Goal: Task Accomplishment & Management: Manage account settings

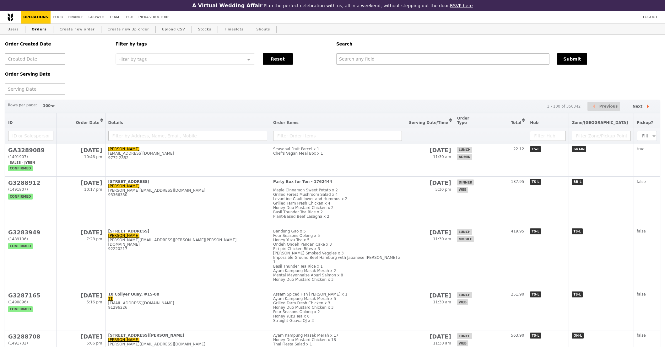
select select "100"
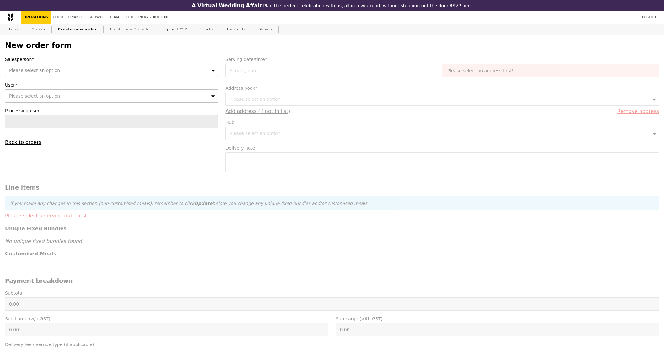
click at [106, 72] on div "Please select an option" at bounding box center [111, 70] width 213 height 13
type input "kyla"
click at [54, 97] on span "Please select an option" at bounding box center [34, 96] width 51 height 5
type input "9191 4375"
type input "Confirm"
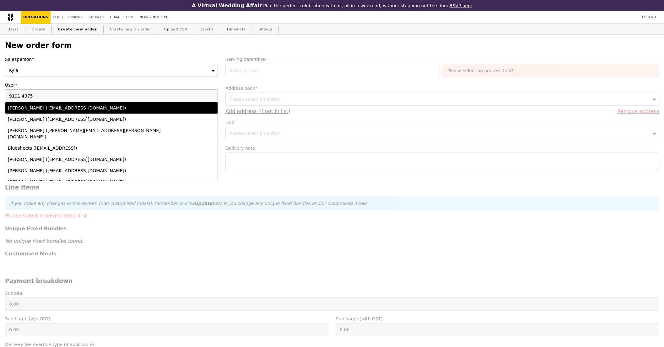
type input "9191 4375"
click at [156, 109] on div "Mak Sin Ying (sinying@nus.edu.sg)" at bounding box center [85, 108] width 155 height 6
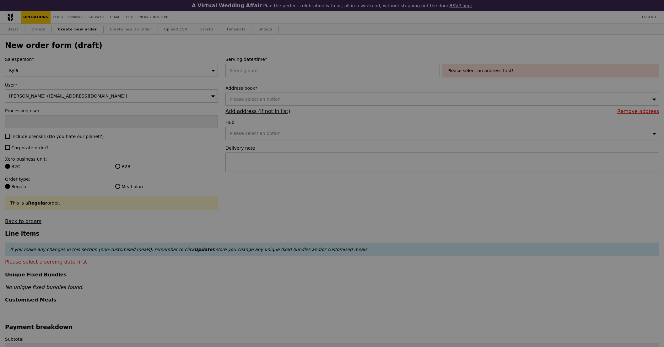
type input "Confirm"
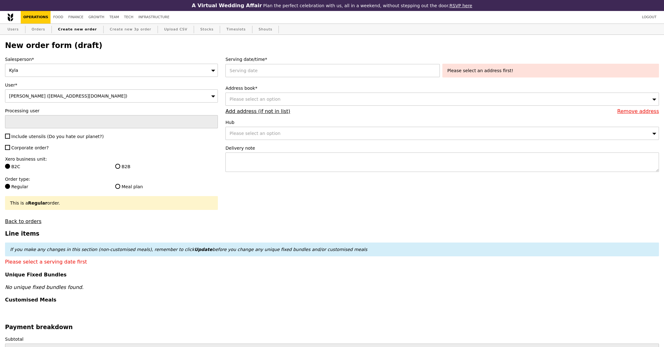
click at [76, 137] on span "Include utensils (Do you hate our planet?)" at bounding box center [57, 136] width 92 height 5
click at [10, 137] on input "Include utensils (Do you hate our planet?)" at bounding box center [7, 136] width 5 height 5
checkbox input "true"
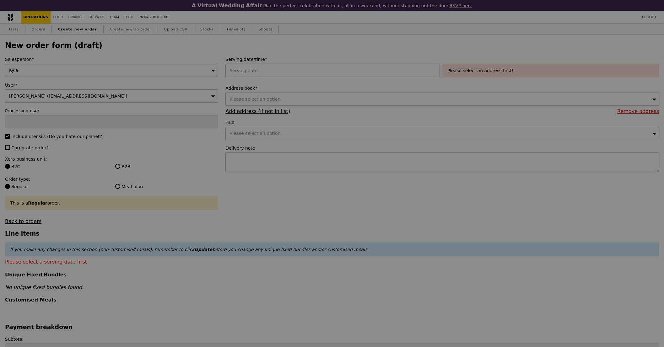
type input "Confirm"
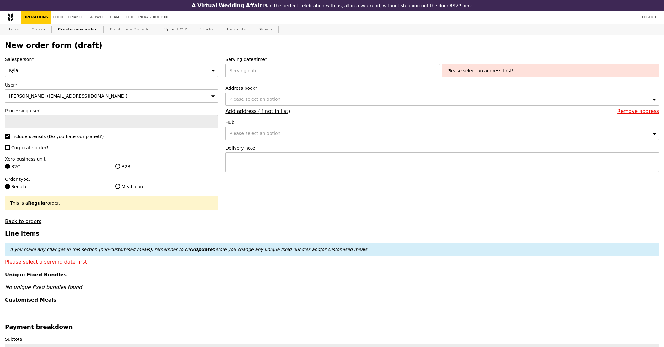
click at [37, 144] on div "Salesperson* Kyla User* Mak Sin Ying (sinying@nus.edu.sg) Processing user Inclu…" at bounding box center [111, 140] width 220 height 168
click at [37, 145] on span "Corporate order?" at bounding box center [29, 147] width 37 height 5
click at [10, 145] on input "Corporate order?" at bounding box center [7, 147] width 5 height 5
checkbox input "true"
click at [130, 168] on label "B2B" at bounding box center [166, 167] width 103 height 6
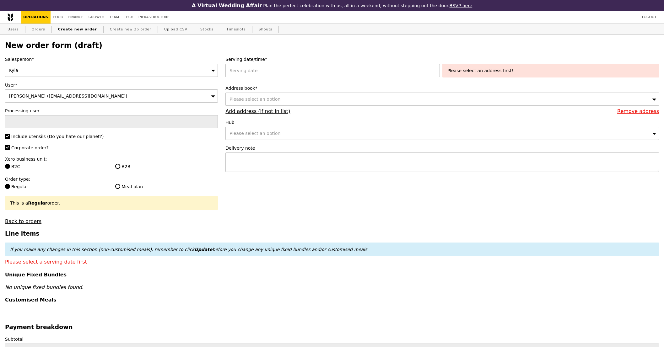
click at [120, 168] on input "B2B" at bounding box center [117, 166] width 5 height 5
radio input "true"
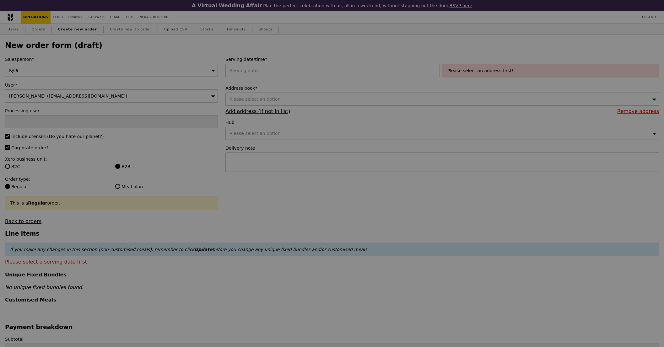
type input "Confirm"
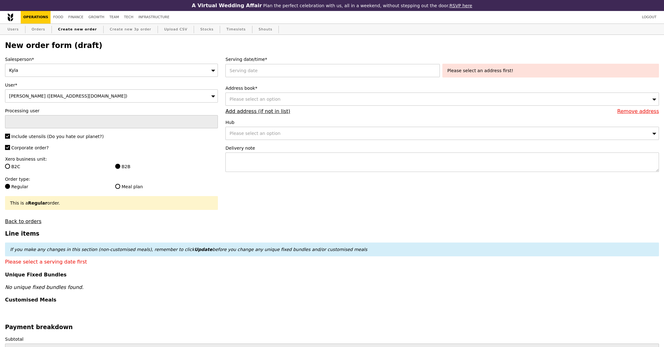
scroll to position [245, 0]
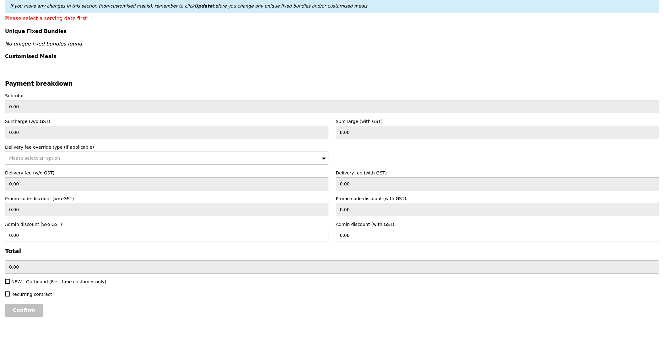
click at [50, 279] on label "NEW - Outbound (First-time customer only)" at bounding box center [166, 282] width 323 height 6
click at [10, 279] on input "NEW - Outbound (First-time customer only)" at bounding box center [7, 281] width 5 height 5
checkbox input "true"
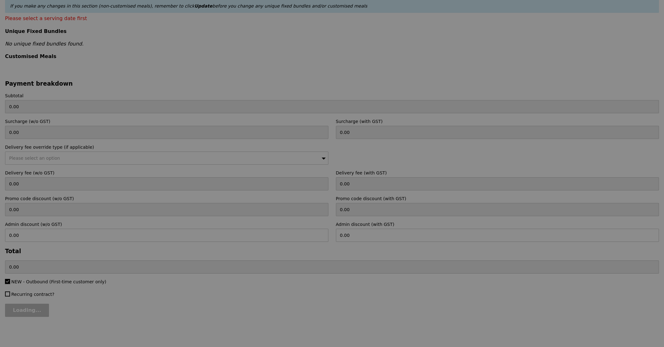
type input "Confirm"
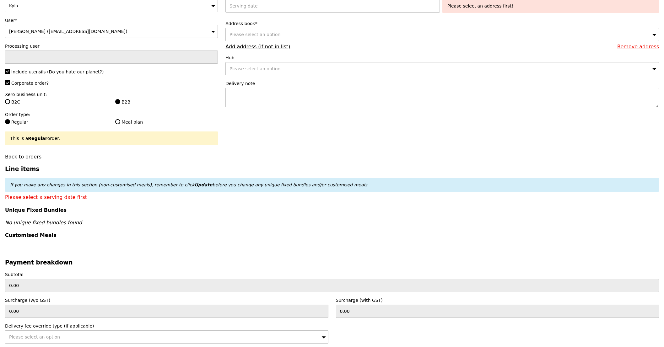
scroll to position [0, 0]
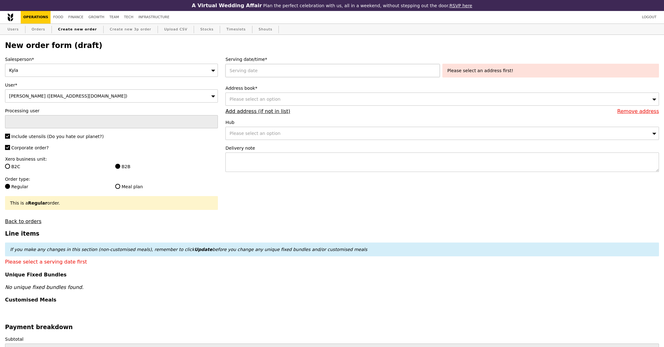
click at [264, 69] on div at bounding box center [333, 70] width 217 height 13
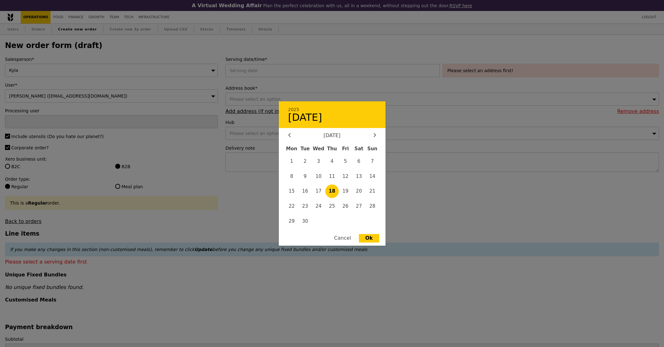
click at [368, 135] on div "September 2025" at bounding box center [332, 136] width 88 height 6
click at [371, 135] on div "September 2025" at bounding box center [332, 136] width 88 height 6
click at [374, 136] on icon at bounding box center [375, 135] width 3 height 4
click at [318, 159] on span "1" at bounding box center [318, 160] width 13 height 13
type input "01 Oct 2025"
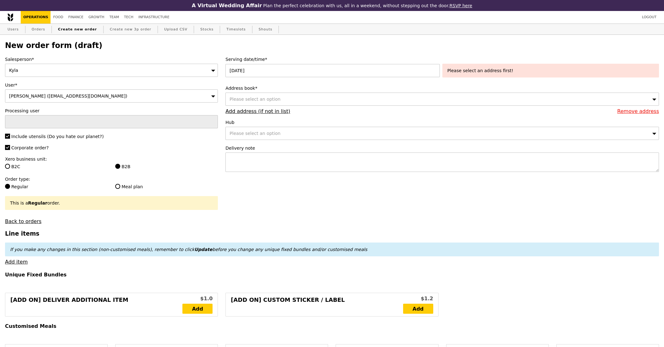
click at [405, 100] on div "Please select an option" at bounding box center [442, 99] width 434 height 13
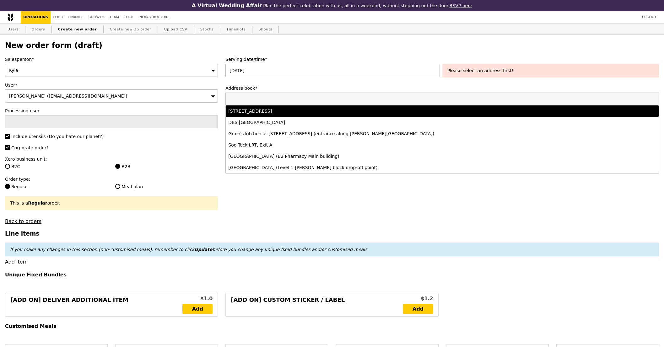
click at [398, 112] on div "469C Bukit Timah Road, #Oei Tiong Ham Building Wing B-Level 2 , Singapore 259772" at bounding box center [388, 111] width 321 height 6
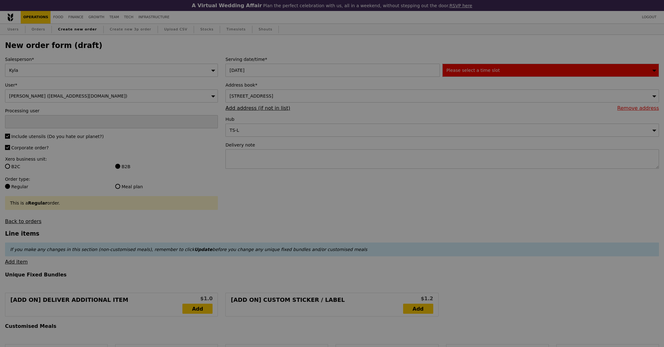
type input "Confirm"
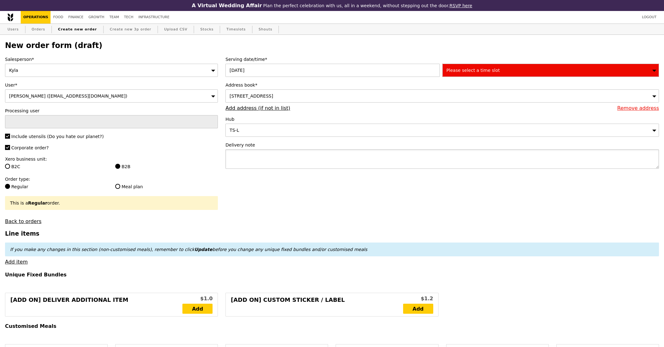
click at [360, 153] on textarea at bounding box center [442, 158] width 434 height 19
type textarea "Full delivery address:"
type input "Confirm"
paste textarea "469C Bukit Timah Road, Oei Tiong Ham Building, Wing B, Level 2,"
type textarea "Full delivery address: 469C Bukit Timah Road, Oei Tiong Ham Building, Wing B, L…"
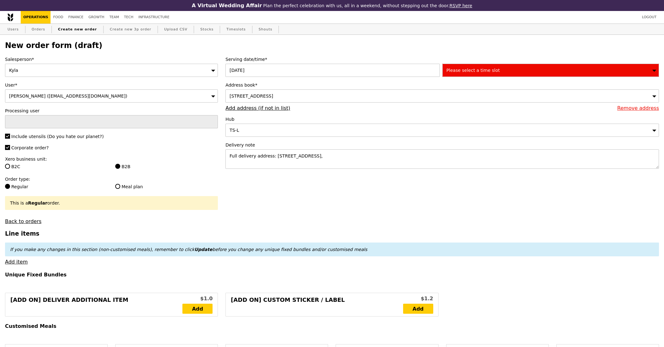
type input "Confirm"
paste textarea "Lee Kuan Yew School of Public Policy"
type textarea "Full delivery address: 469C Bukit Timah Road, Oei Tiong Ham Building, Wing B, L…"
type input "Confirm"
paste textarea "Singapore 259772"
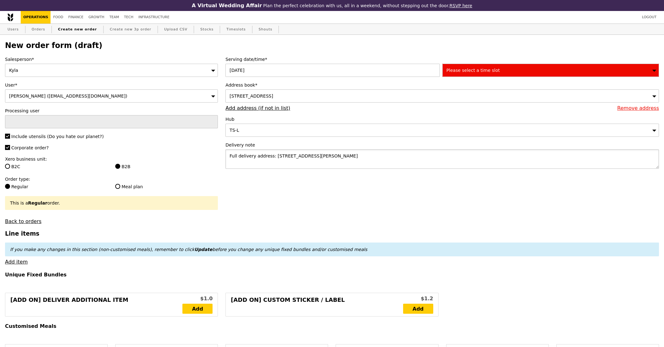
type textarea "Full delivery address: 469C Bukit Timah Road, Oei Tiong Ham Building, Wing B, L…"
type input "Confirm"
click at [481, 75] on div "Please select a time slot" at bounding box center [550, 70] width 217 height 13
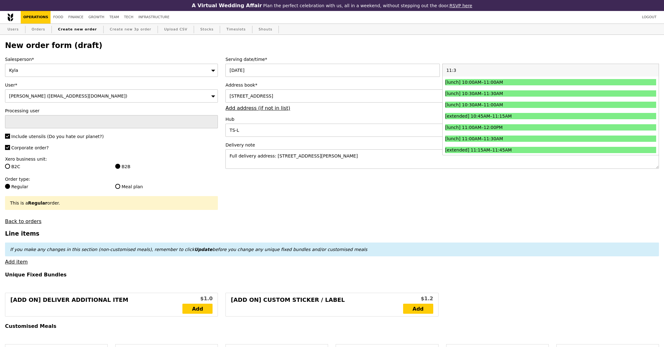
type input "11:30"
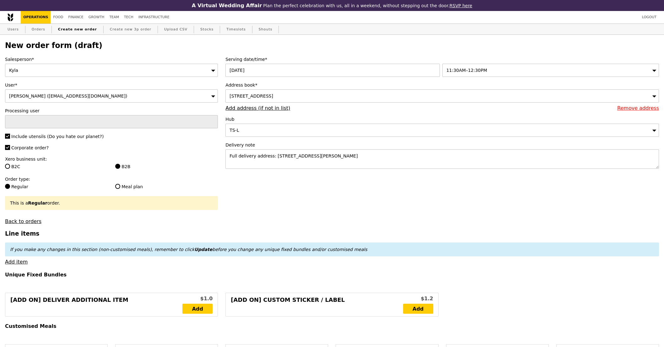
type input "Confirm"
click at [391, 169] on textarea "Full delivery address: 469C Bukit Timah Road, Oei Tiong Ham Building, Wing B, L…" at bounding box center [442, 158] width 434 height 19
click at [38, 272] on h4 "Unique Fixed Bundles" at bounding box center [332, 275] width 654 height 6
click at [9, 264] on link "Add item" at bounding box center [16, 262] width 23 height 6
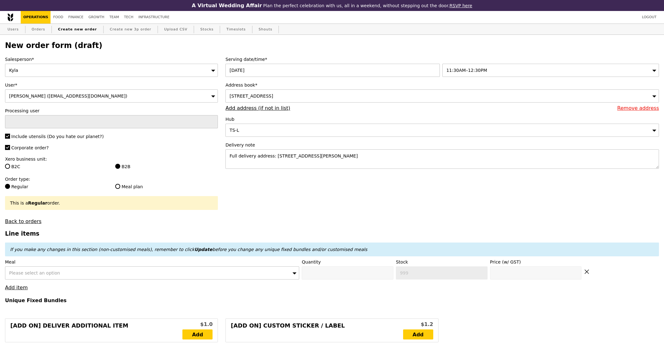
click at [42, 273] on span "Please select an option" at bounding box center [34, 273] width 51 height 5
type input "mentai"
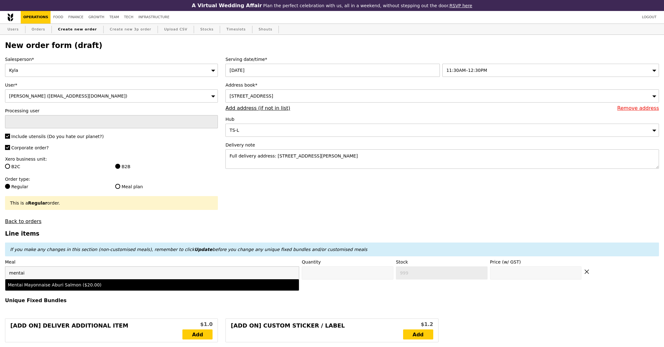
type input "Confirm anyway"
type input "0"
type input "500"
type input "20.0"
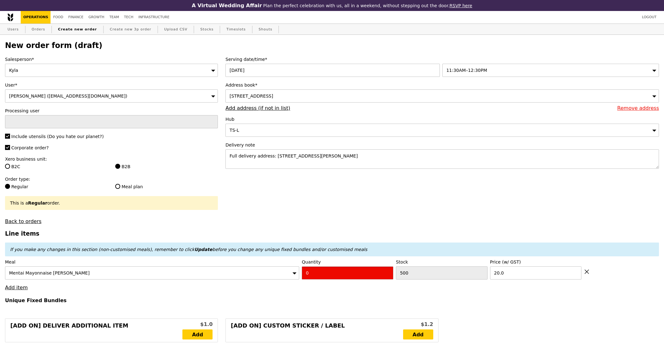
click at [359, 278] on input "0" at bounding box center [348, 273] width 92 height 13
type input "Confirm"
type input "3"
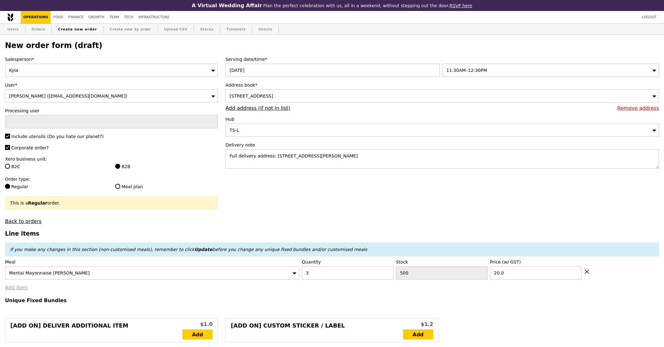
type input "Loading..."
click at [10, 286] on link "Add item" at bounding box center [16, 288] width 23 height 6
type input "60.00"
type input "4.40"
type input "4.80"
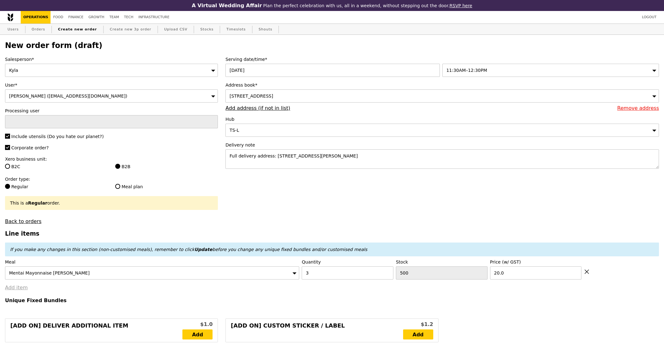
type input "64.80"
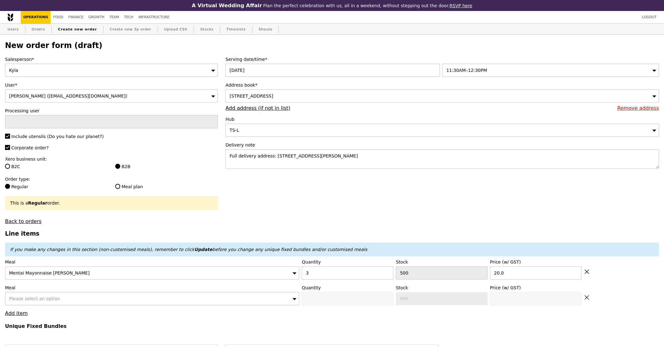
click at [34, 298] on span "Please select an option" at bounding box center [34, 298] width 51 height 5
type input "Confirm"
type input "honey"
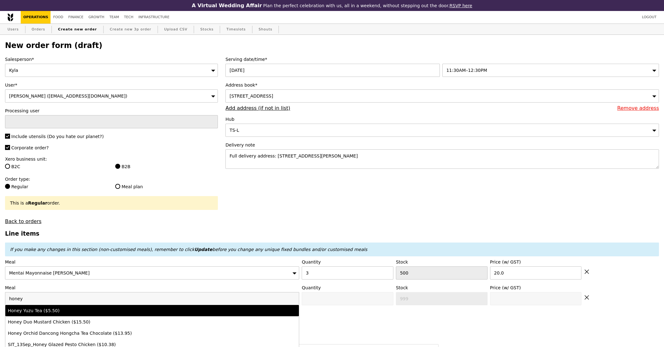
type input "Confirm anyway"
type input "0"
type input "500"
type input "15.5"
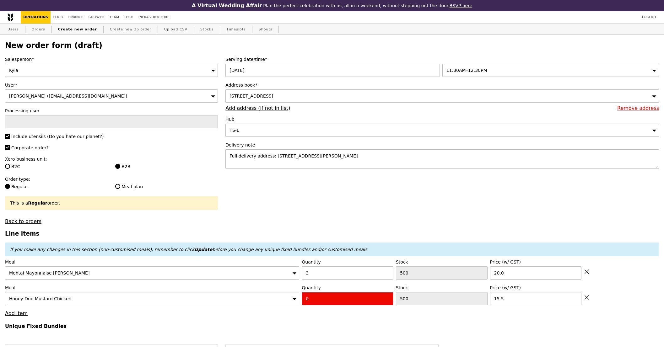
click at [316, 305] on input "0" at bounding box center [348, 298] width 92 height 13
drag, startPoint x: 316, startPoint y: 305, endPoint x: 297, endPoint y: 316, distance: 22.2
click at [316, 305] on input "0" at bounding box center [348, 298] width 92 height 13
type input "Confirm"
type input "1"
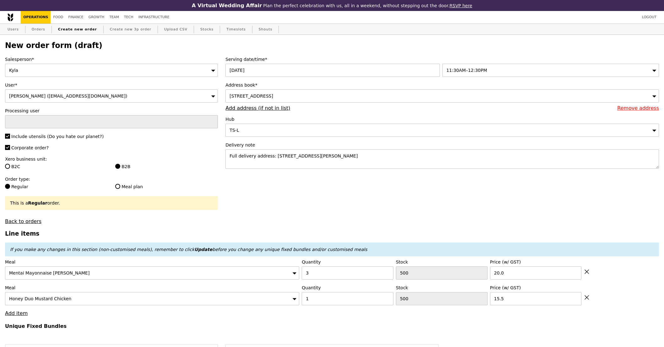
click at [280, 325] on h4 "Unique Fixed Bundles" at bounding box center [332, 326] width 654 height 6
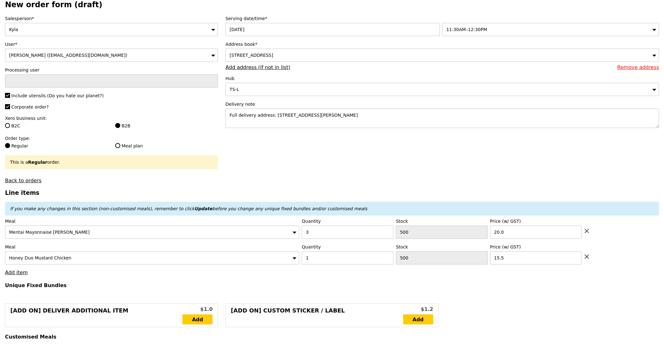
scroll to position [104, 0]
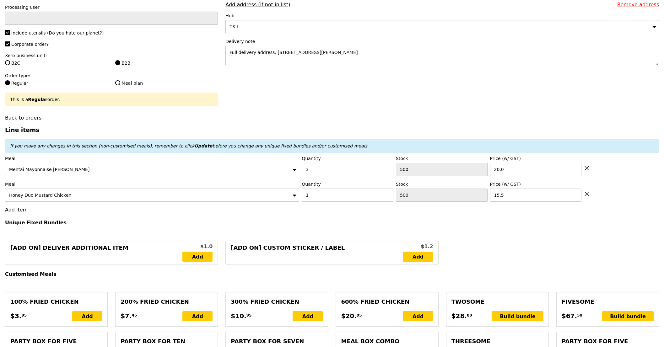
type input "Loading..."
type input "75.50"
type input "3.62"
type input "3.95"
type input "79.45"
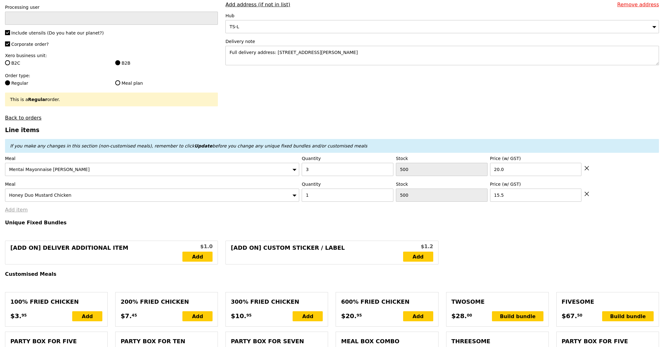
click at [19, 213] on link "Add item" at bounding box center [16, 210] width 23 height 6
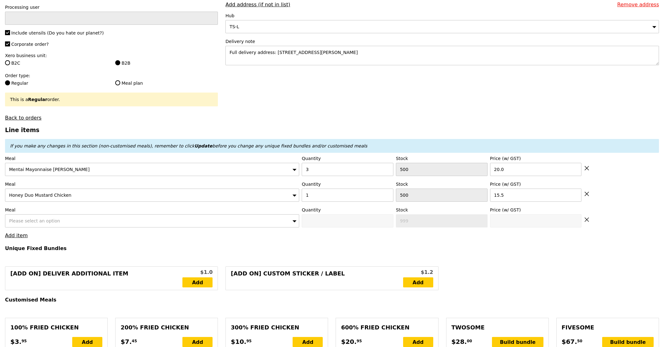
type input "Confirm"
click at [62, 227] on div "Please select an option" at bounding box center [152, 220] width 294 height 13
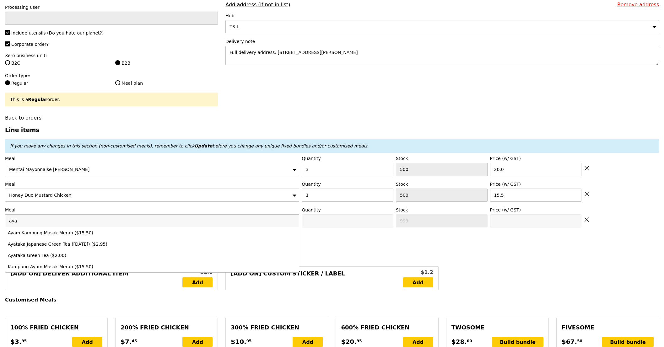
type input "ayam"
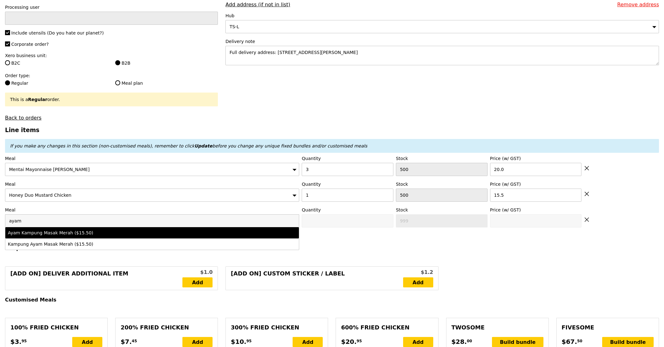
type input "Confirm anyway"
type input "0"
type input "500"
type input "15.5"
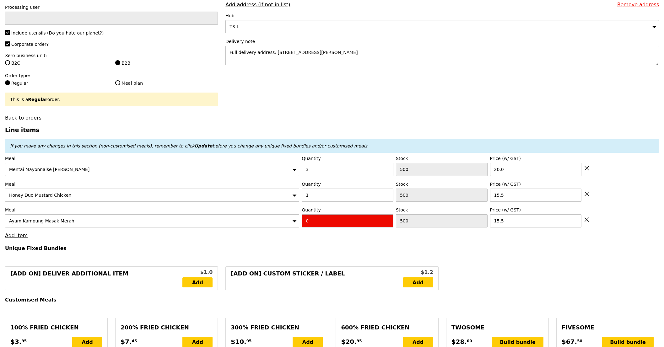
click at [337, 225] on input "0" at bounding box center [348, 220] width 92 height 13
type input "Confirm"
type input "1"
click at [294, 246] on h4 "Unique Fixed Bundles" at bounding box center [332, 249] width 654 height 6
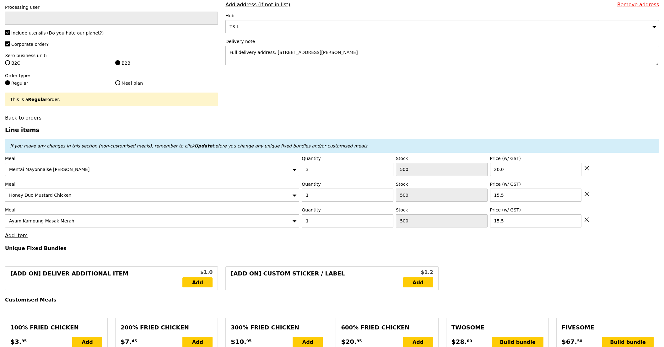
type input "Loading..."
click at [21, 239] on link "Add item" at bounding box center [16, 236] width 23 height 6
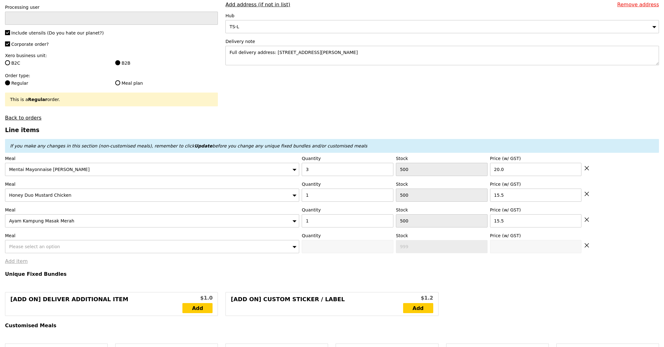
type input "91.00"
type input "94.95"
type input "Confirm"
click at [34, 246] on span "Please select an option" at bounding box center [34, 246] width 51 height 5
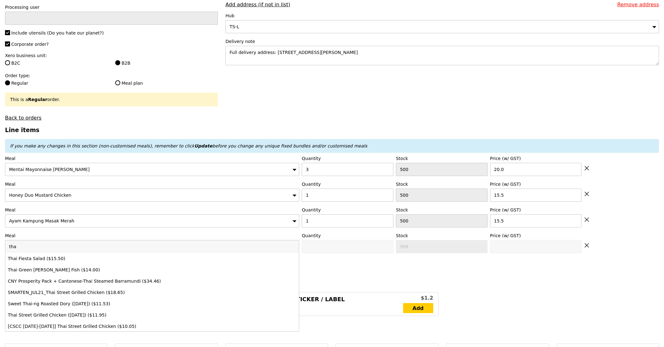
type input "thai"
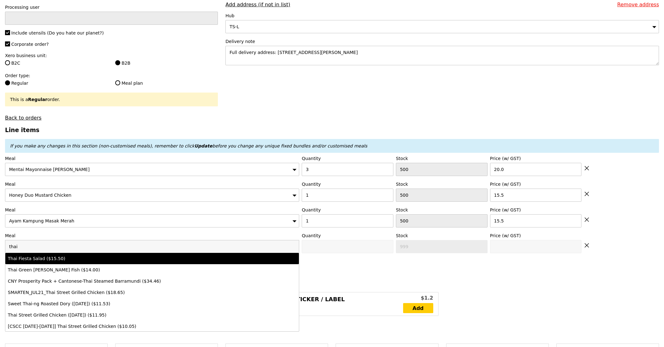
type input "Confirm anyway"
type input "0"
type input "500"
type input "15.5"
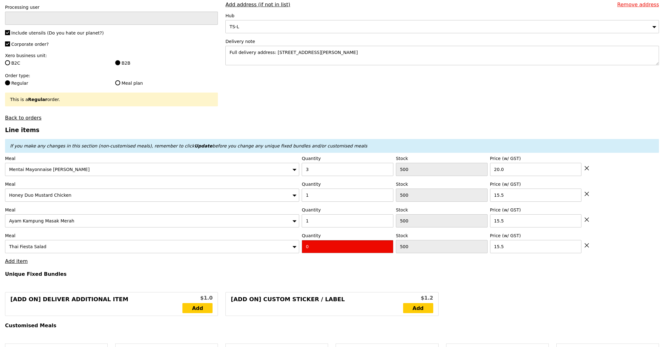
click at [327, 244] on input "0" at bounding box center [348, 246] width 92 height 13
click at [327, 245] on input "0" at bounding box center [348, 246] width 92 height 13
type input "Confirm"
type input "1"
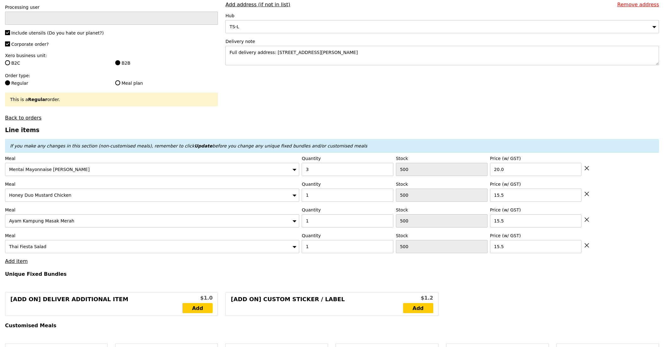
type input "Loading..."
click at [20, 261] on link "Add item" at bounding box center [16, 261] width 23 height 6
type input "106.50"
type input "110.45"
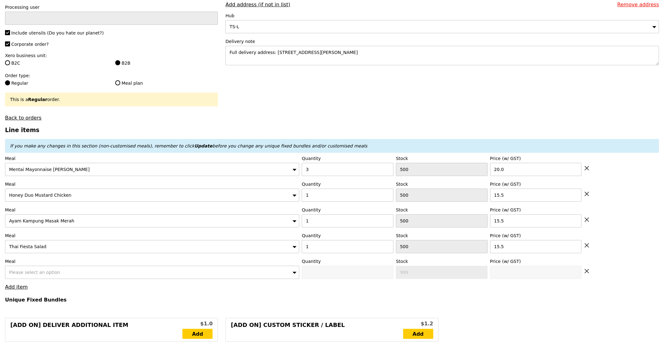
type input "Confirm"
click at [85, 267] on div "Please select an option" at bounding box center [152, 272] width 294 height 13
type input "straig"
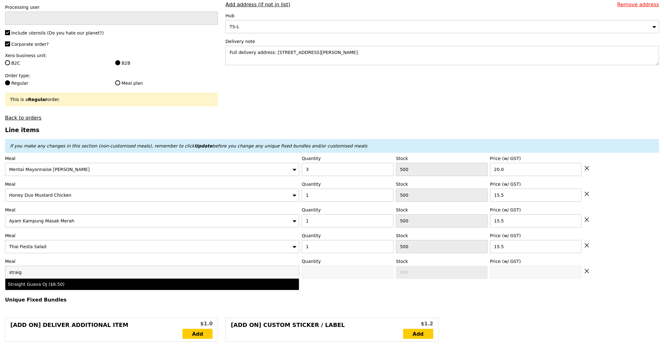
type input "Confirm anyway"
type input "0"
type input "500"
type input "6.5"
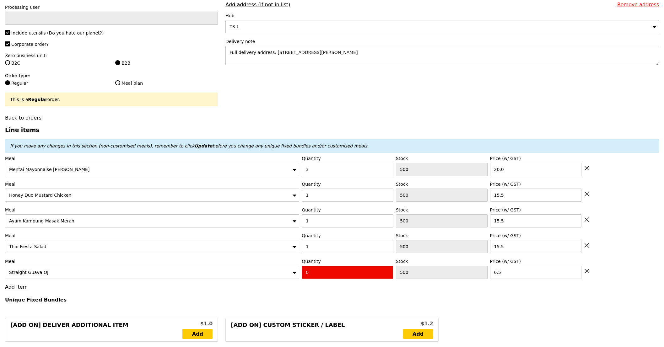
click at [346, 272] on input "0" at bounding box center [348, 272] width 92 height 13
type input "Confirm"
type input "1"
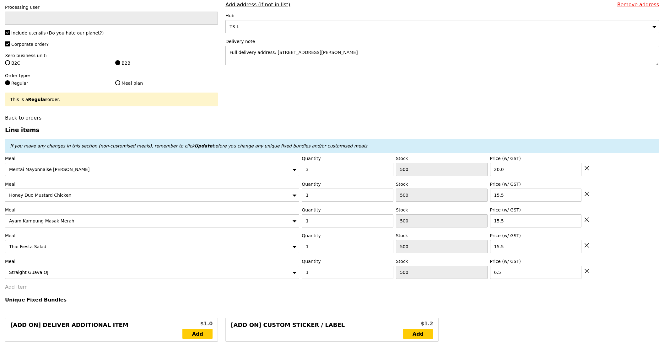
click at [25, 290] on link "Add item" at bounding box center [16, 287] width 23 height 6
type input "Loading..."
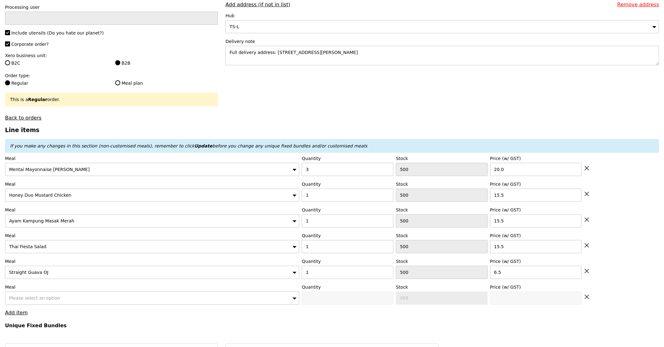
click at [52, 300] on span "Please select an option" at bounding box center [34, 298] width 51 height 5
type input "113.00"
type input "116.95"
type input "t"
type input "Confirm"
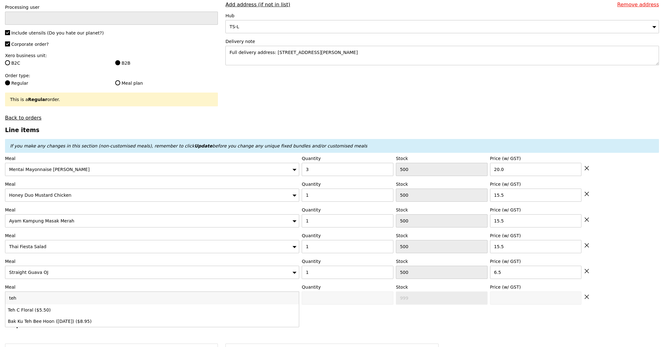
type input "teh"
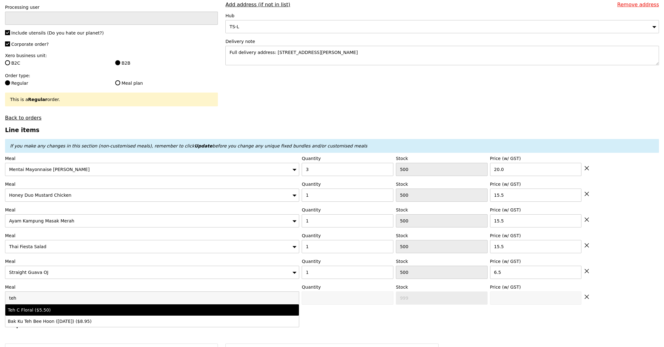
type input "Confirm anyway"
type input "0"
type input "500"
type input "5.5"
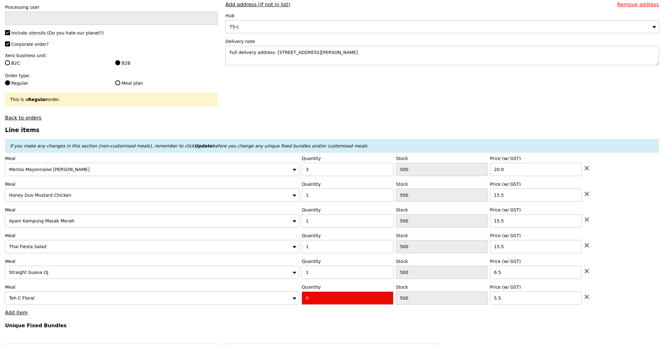
click at [336, 305] on input "0" at bounding box center [348, 298] width 92 height 13
type input "Confirm"
type input "2"
drag, startPoint x: 316, startPoint y: 322, endPoint x: 191, endPoint y: 326, distance: 125.3
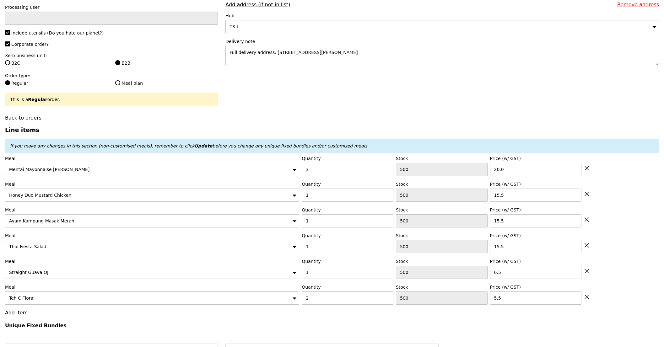
click at [18, 314] on link "Add item" at bounding box center [16, 313] width 23 height 6
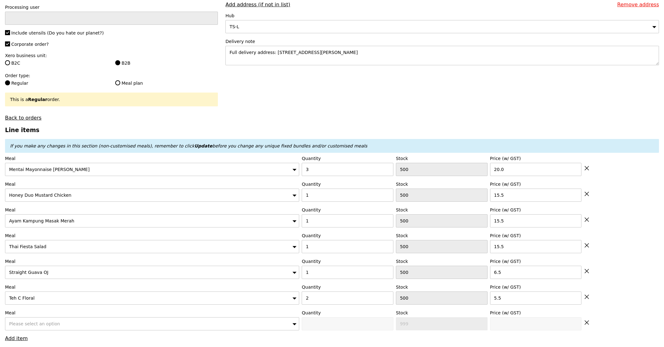
type input "Loading..."
type input "124.00"
type input "127.95"
type input "Confirm"
click at [44, 325] on span "Please select an option" at bounding box center [34, 323] width 51 height 5
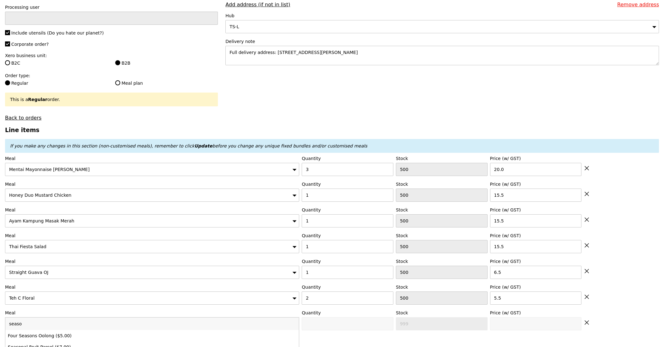
scroll to position [126, 0]
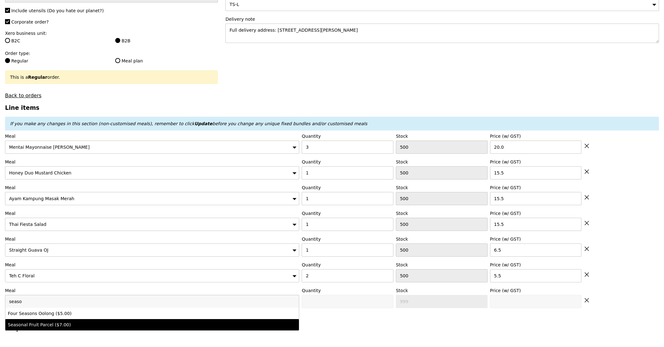
type input "seaso"
click at [55, 328] on div "Seasonal Fruit Parcel ($7.00)" at bounding box center [116, 325] width 217 height 6
type input "Confirm anyway"
type input "0"
type input "500"
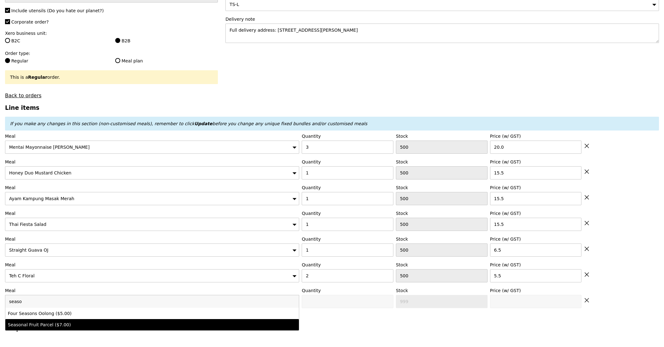
type input "7.0"
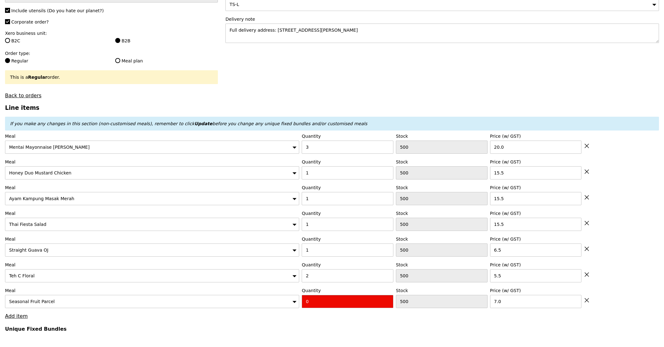
click at [331, 304] on input "0" at bounding box center [348, 301] width 92 height 13
type input "Confirm"
type input "1"
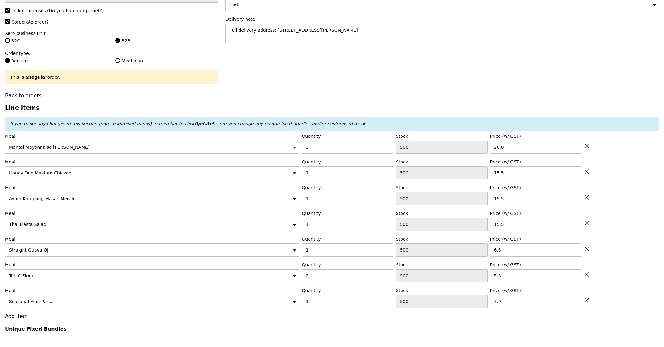
type input "Loading..."
type input "131.00"
type input "134.95"
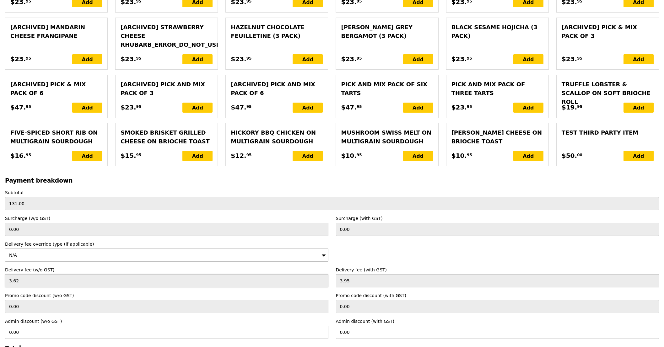
scroll to position [1467, 0]
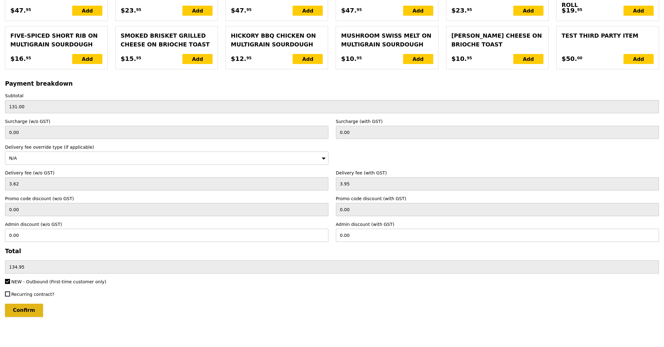
click at [27, 311] on input "Confirm" at bounding box center [24, 310] width 38 height 13
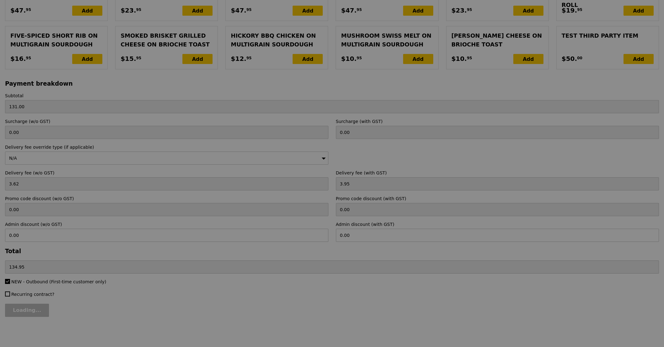
type input "Loading..."
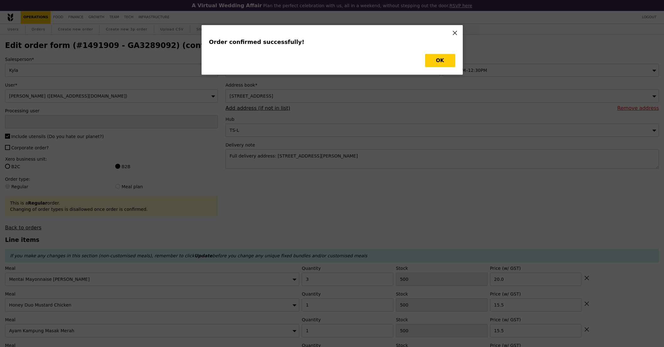
type input "[PERSON_NAME]"
type input "Loading..."
checkbox input "false"
type input "1"
type input "7.00"
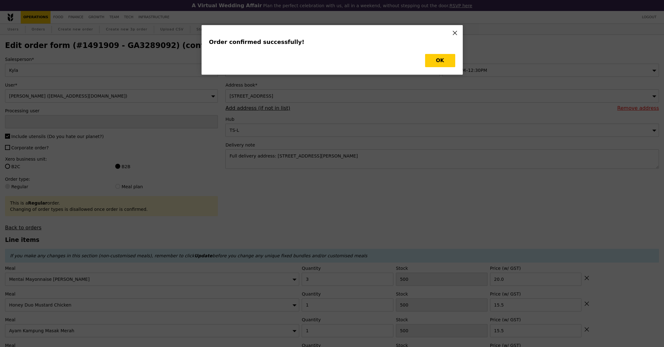
type input "2"
type input "5.50"
type input "6.50"
type input "15.50"
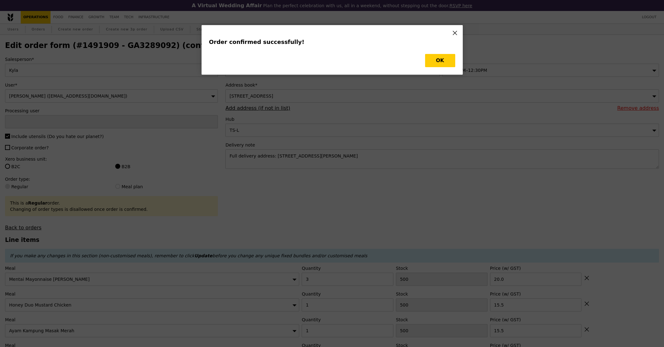
type input "1"
type input "15.50"
type input "3"
type input "20.00"
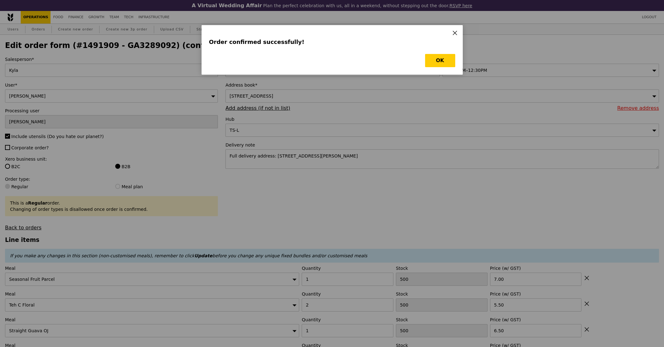
type input "Update"
type input "499"
type input "498"
type input "499"
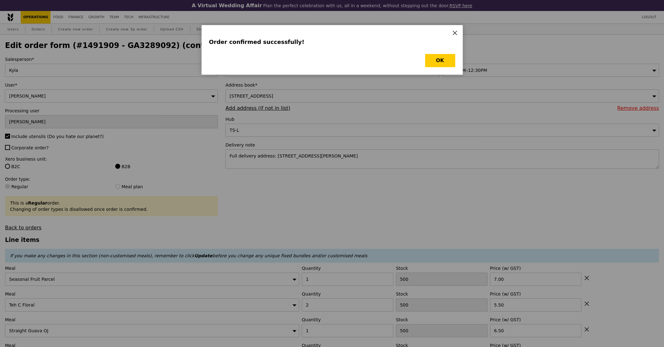
type input "499"
type input "497"
click at [445, 61] on button "OK" at bounding box center [440, 60] width 30 height 13
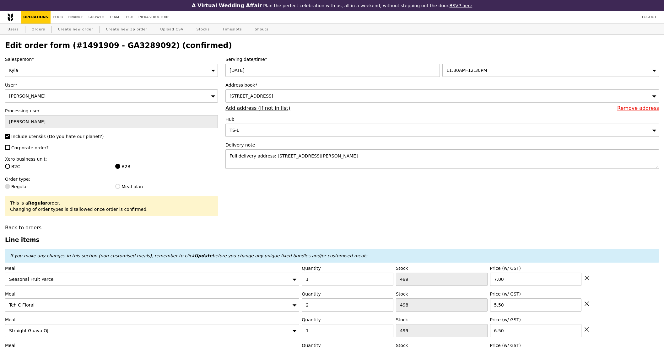
click at [125, 43] on h2 "Edit order form (#1491909 - GA3289092) (confirmed)" at bounding box center [332, 45] width 654 height 9
copy h2 "GA3289092"
click at [37, 34] on link "Orders" at bounding box center [38, 29] width 19 height 11
select select "100"
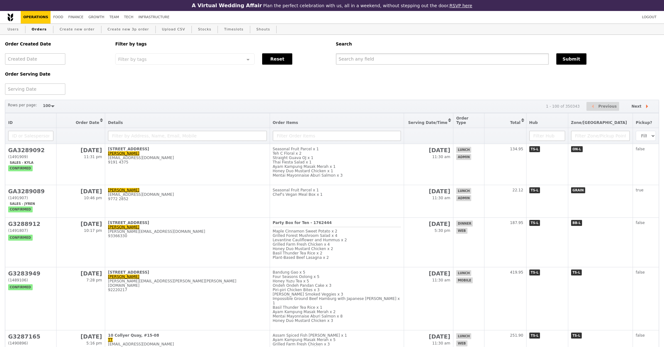
click at [405, 57] on input "text" at bounding box center [442, 58] width 213 height 11
paste input "GA3289092"
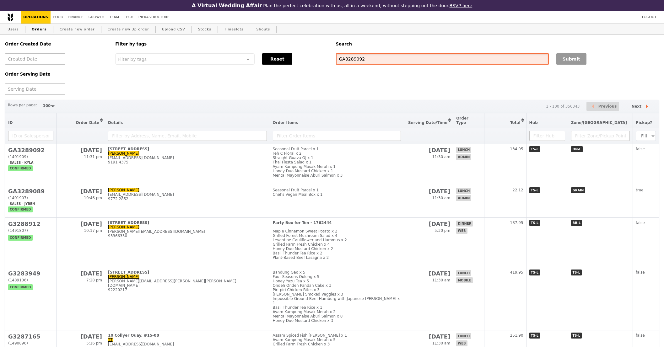
type input "GA3289092"
click at [578, 58] on button "Submit" at bounding box center [571, 58] width 30 height 11
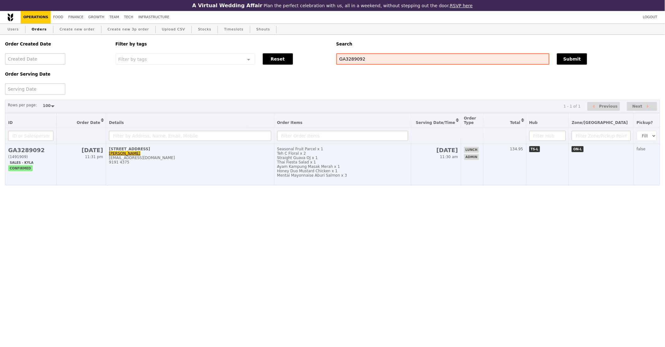
click at [360, 151] on div "Seasonal Fruit Parcel x 1" at bounding box center [342, 149] width 131 height 4
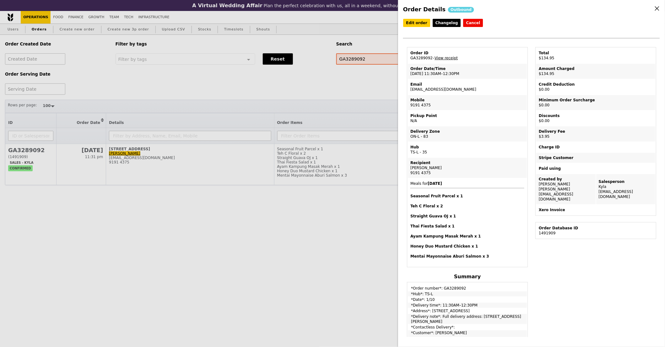
click at [387, 190] on div "Order Details Outbound Edit order Changelog Cancel Order ID GA3289092 – View re…" at bounding box center [332, 173] width 665 height 347
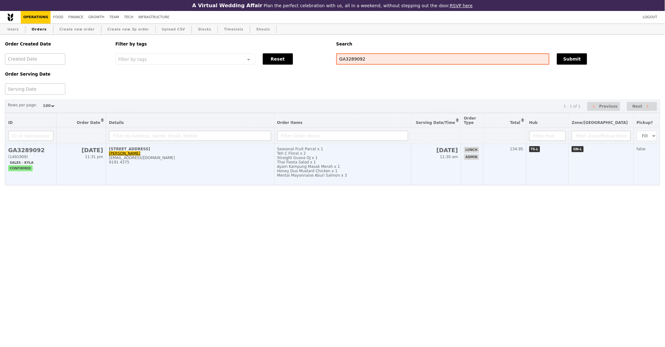
click at [241, 161] on div "9191 4375" at bounding box center [190, 162] width 162 height 4
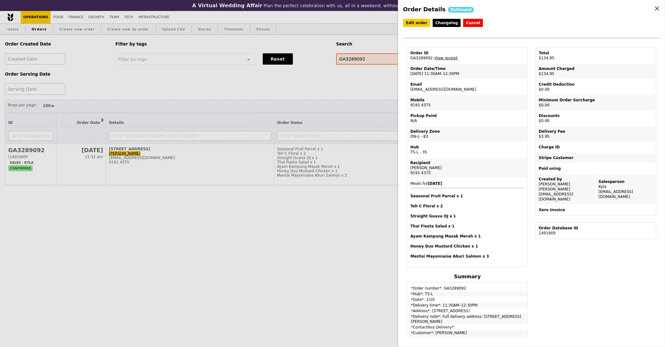
click at [433, 90] on td "Email sinying@nus.edu.sg" at bounding box center [467, 86] width 119 height 15
copy td "[EMAIL_ADDRESS][DOMAIN_NAME]"
click at [221, 103] on div "Order Details Outbound Edit order Changelog Cancel Order ID GA3289092 – View re…" at bounding box center [332, 173] width 665 height 347
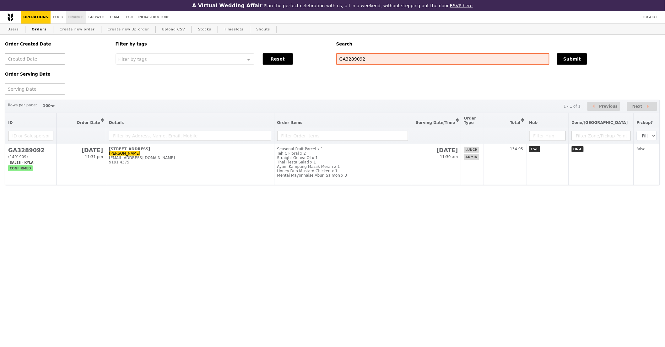
click at [69, 19] on link "Finance" at bounding box center [76, 17] width 20 height 13
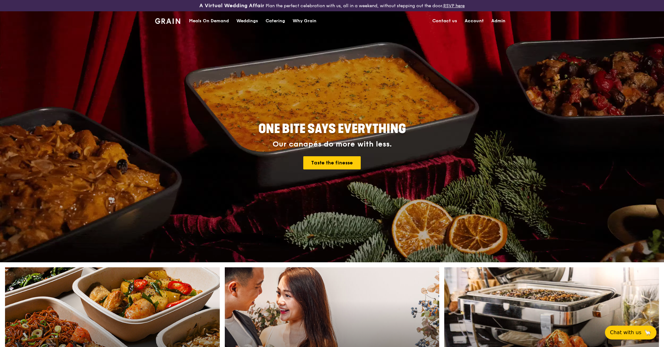
click at [224, 19] on div "Meals On Demand" at bounding box center [209, 21] width 40 height 19
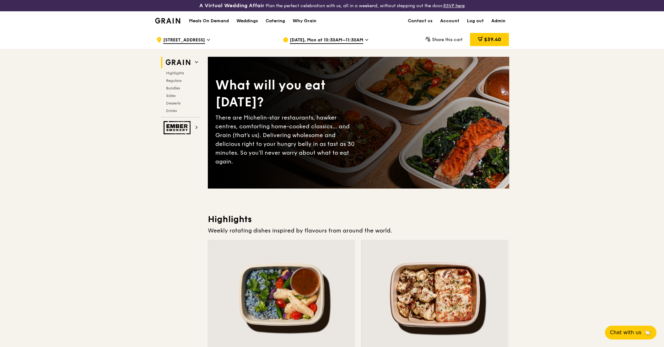
click at [324, 40] on span "Sep 22, Mon at 10:30AM–11:30AM" at bounding box center [326, 40] width 73 height 7
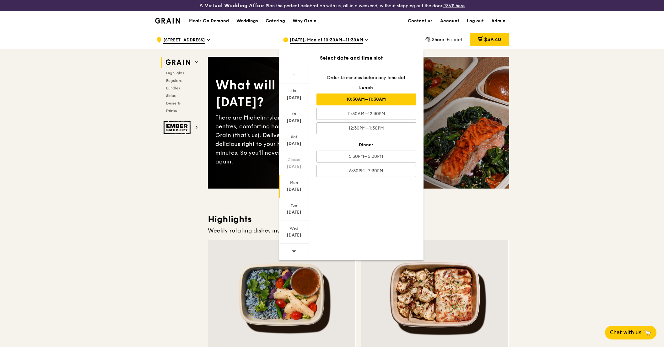
click at [300, 246] on div at bounding box center [294, 252] width 30 height 16
click at [289, 235] on div "Oct 1" at bounding box center [294, 235] width 28 height 6
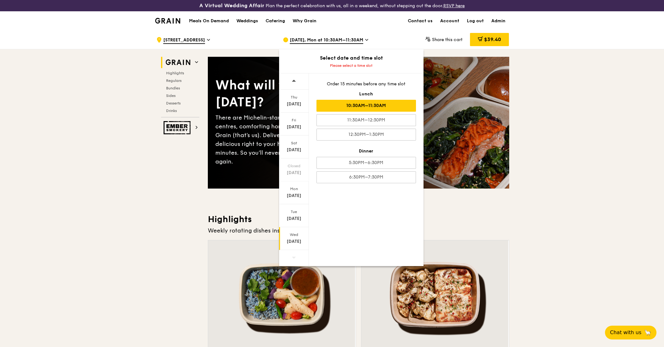
click at [374, 107] on div "10:30AM–11:30AM" at bounding box center [366, 106] width 100 height 12
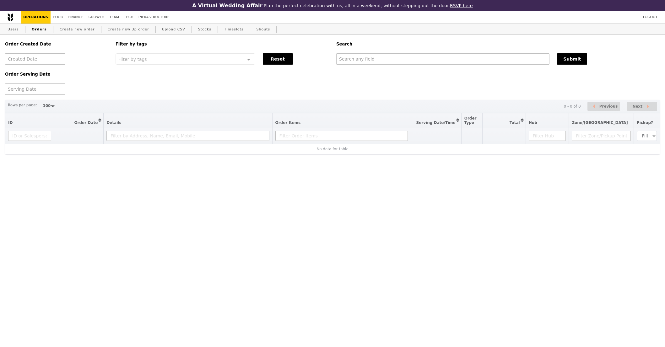
select select "100"
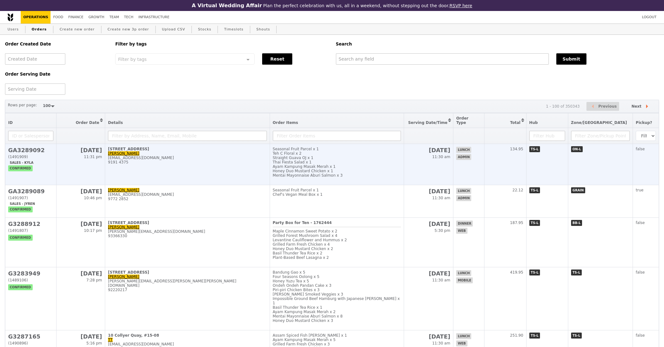
click at [382, 173] on div "Mentai Mayonnaise Aburi Salmon x 3" at bounding box center [337, 175] width 128 height 4
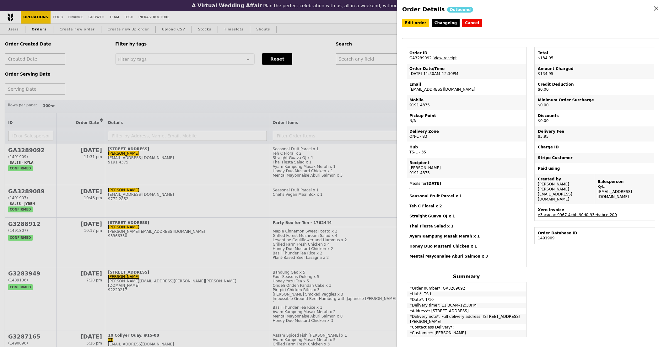
click at [569, 208] on div "Xero Invoice" at bounding box center [595, 210] width 114 height 5
click at [569, 213] on link "e3acaeac-9967-4cbb-90d0-93ebabcef200" at bounding box center [577, 215] width 79 height 4
drag, startPoint x: 478, startPoint y: 317, endPoint x: 492, endPoint y: 328, distance: 17.9
click at [492, 324] on td "*Delivery note*: Full delivery address: [STREET_ADDRESS][PERSON_NAME]" at bounding box center [466, 319] width 119 height 10
copy td "[STREET_ADDRESS], [PERSON_NAME][GEOGRAPHIC_DATA]"
